Goal: Information Seeking & Learning: Find specific fact

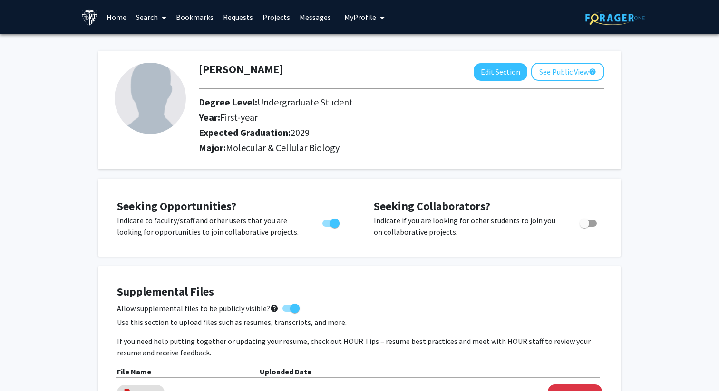
click at [146, 22] on link "Search" at bounding box center [151, 16] width 40 height 33
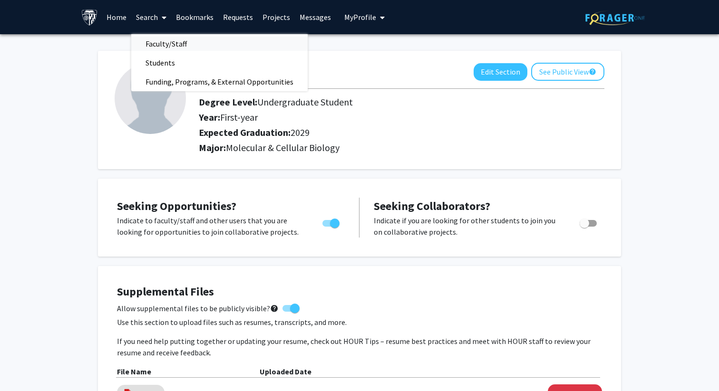
click at [159, 39] on span "Faculty/Staff" at bounding box center [166, 43] width 70 height 19
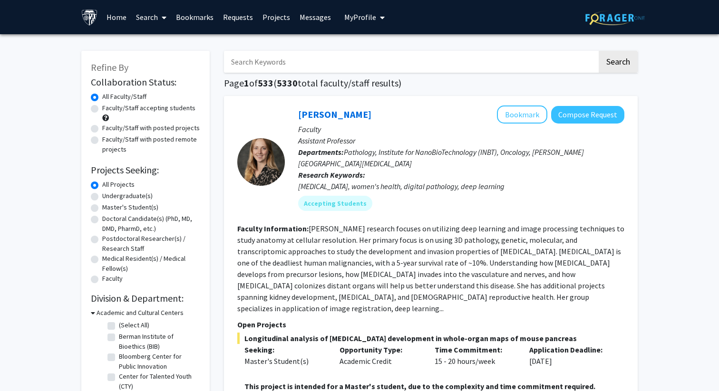
click at [275, 66] on input "Search Keywords" at bounding box center [410, 62] width 373 height 22
type input "w"
type input "eye"
click at [598, 51] on button "Search" at bounding box center [617, 62] width 39 height 22
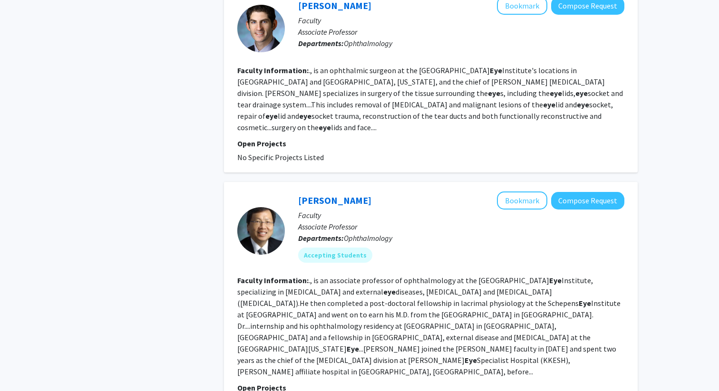
scroll to position [1857, 0]
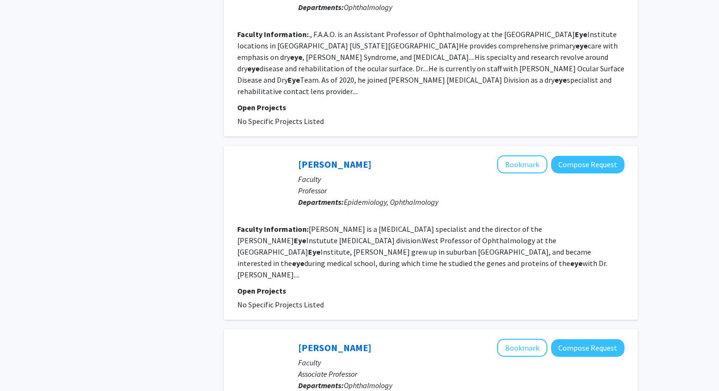
scroll to position [726, 0]
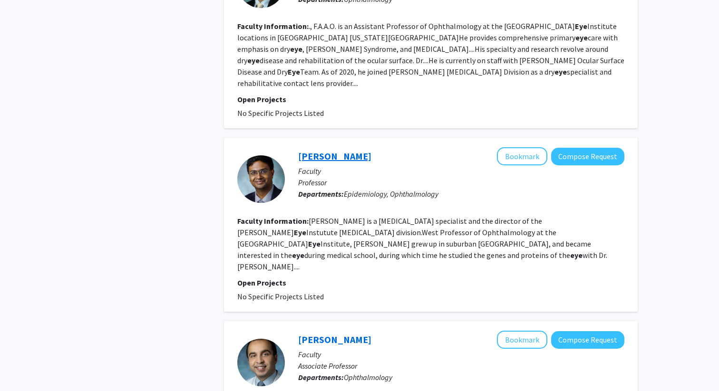
click at [332, 150] on link "[PERSON_NAME]" at bounding box center [334, 156] width 73 height 12
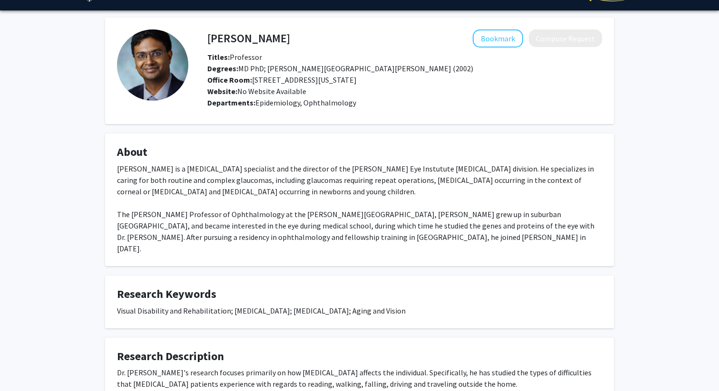
scroll to position [25, 0]
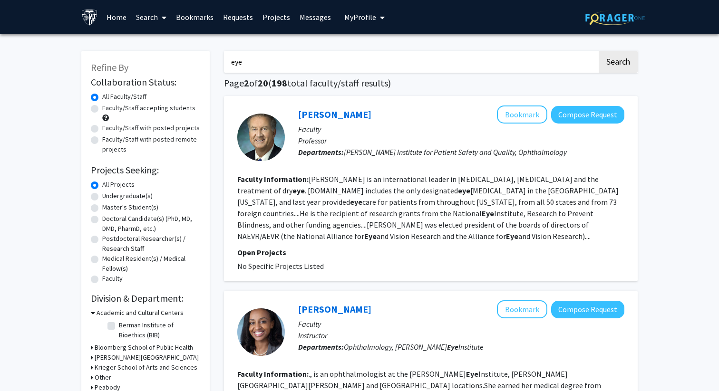
click at [242, 66] on input "eye" at bounding box center [410, 62] width 373 height 22
type input "[MEDICAL_DATA]"
click at [598, 51] on button "Search" at bounding box center [617, 62] width 39 height 22
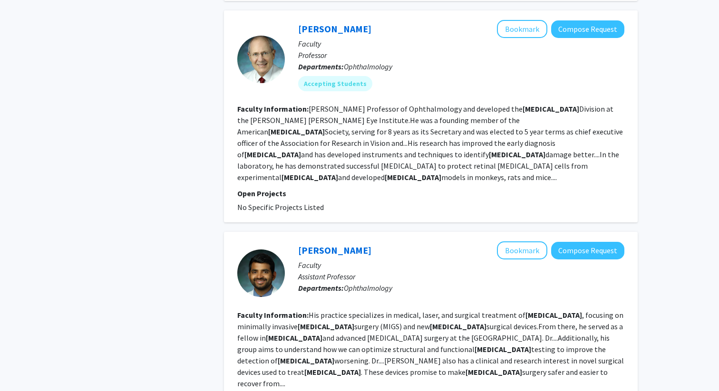
scroll to position [612, 0]
